Goal: Transaction & Acquisition: Purchase product/service

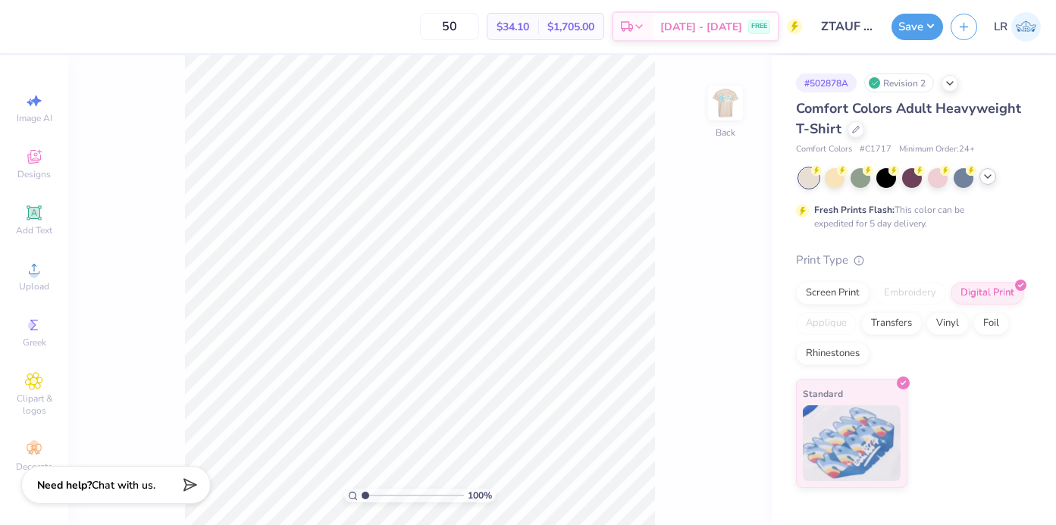
click at [986, 175] on icon at bounding box center [988, 177] width 12 height 12
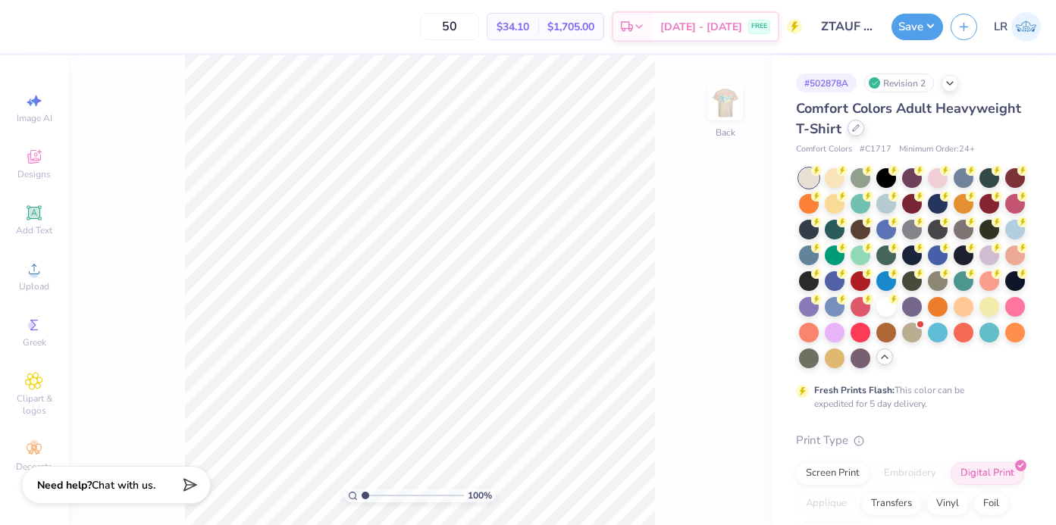
click at [852, 128] on icon at bounding box center [856, 128] width 8 height 8
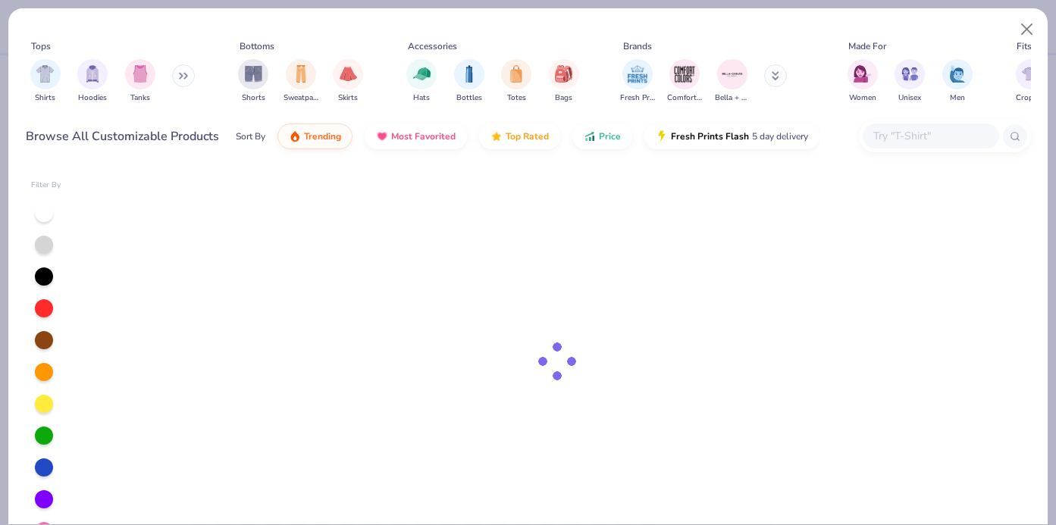
click at [884, 128] on input "text" at bounding box center [930, 135] width 117 height 17
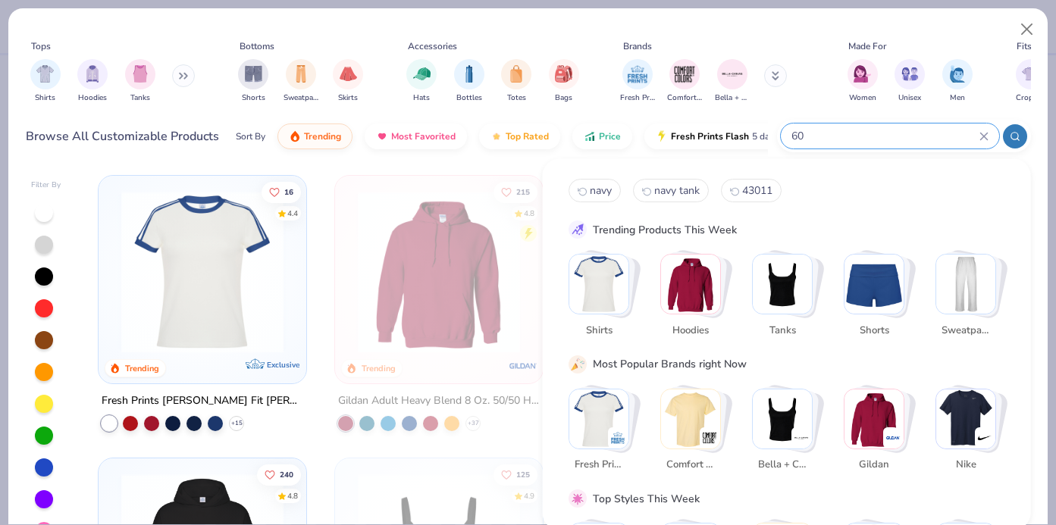
type input "6"
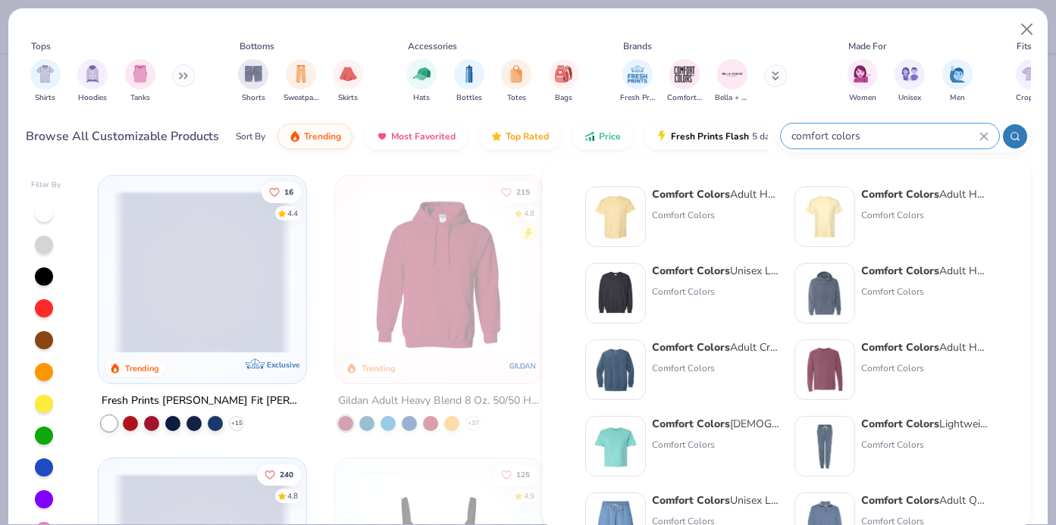
type input "comfort colors"
